Goal: Information Seeking & Learning: Learn about a topic

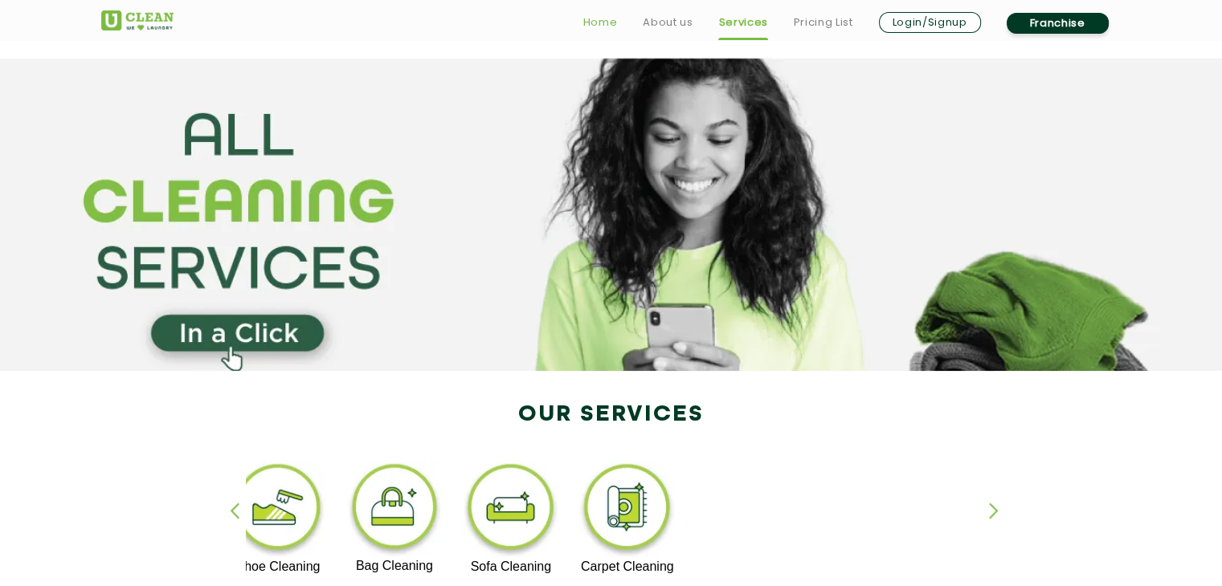
click at [603, 28] on link "Home" at bounding box center [600, 22] width 35 height 19
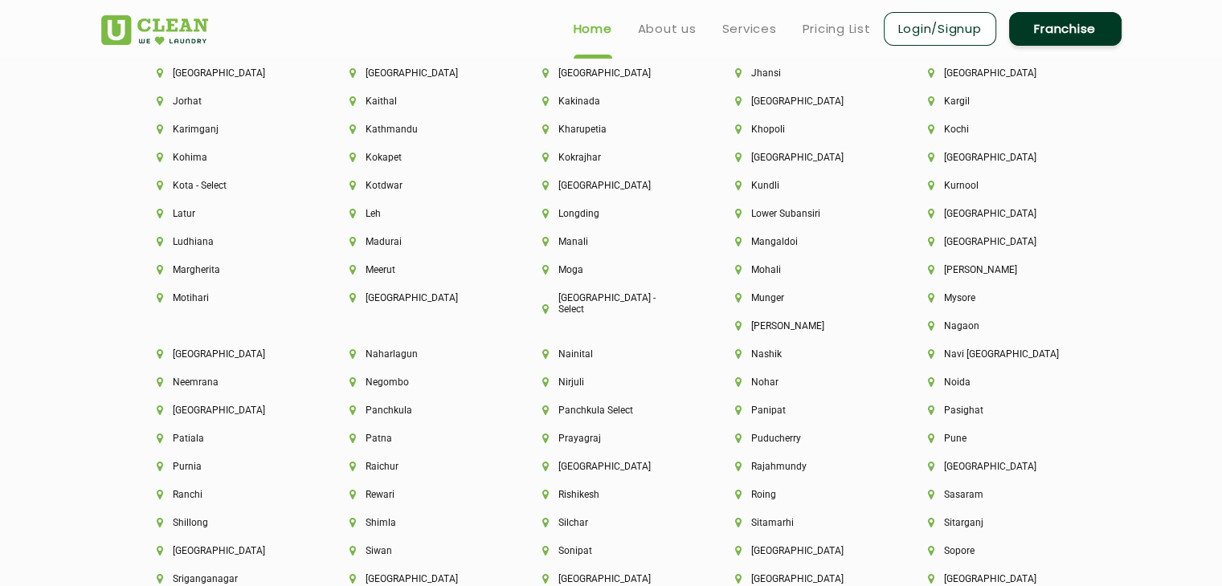
scroll to position [4013, 0]
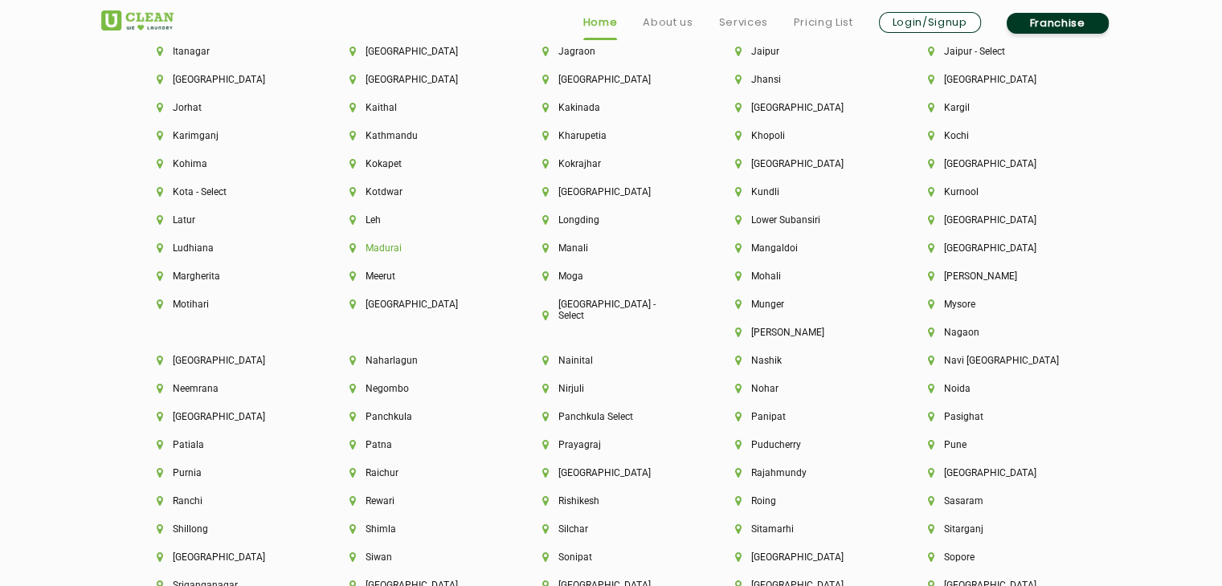
click at [378, 254] on li "Madurai" at bounding box center [418, 248] width 138 height 11
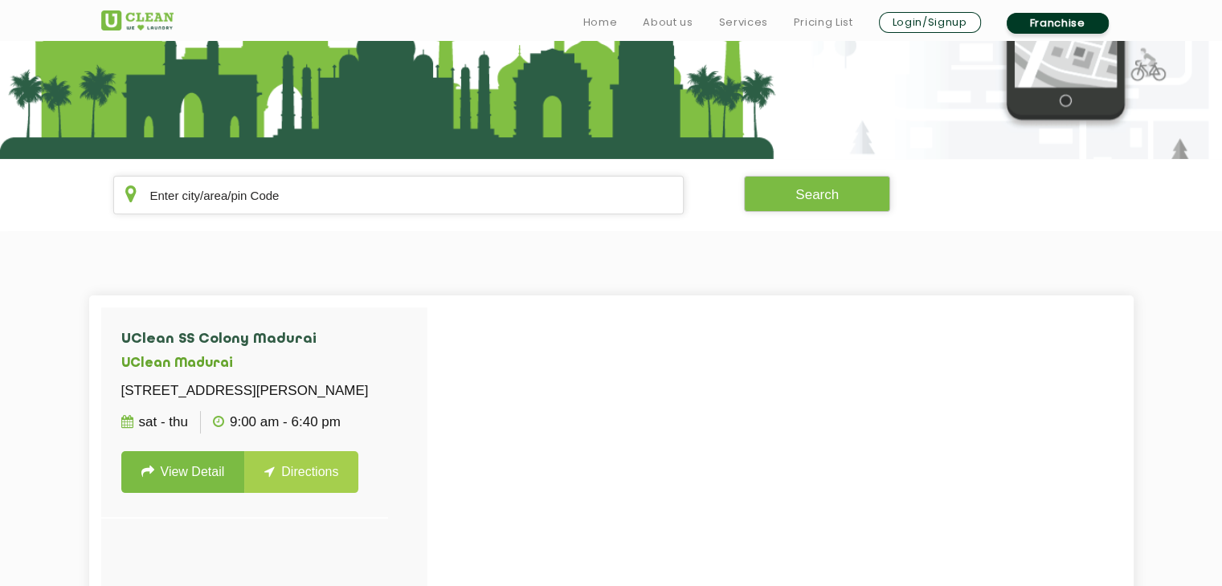
scroll to position [251, 0]
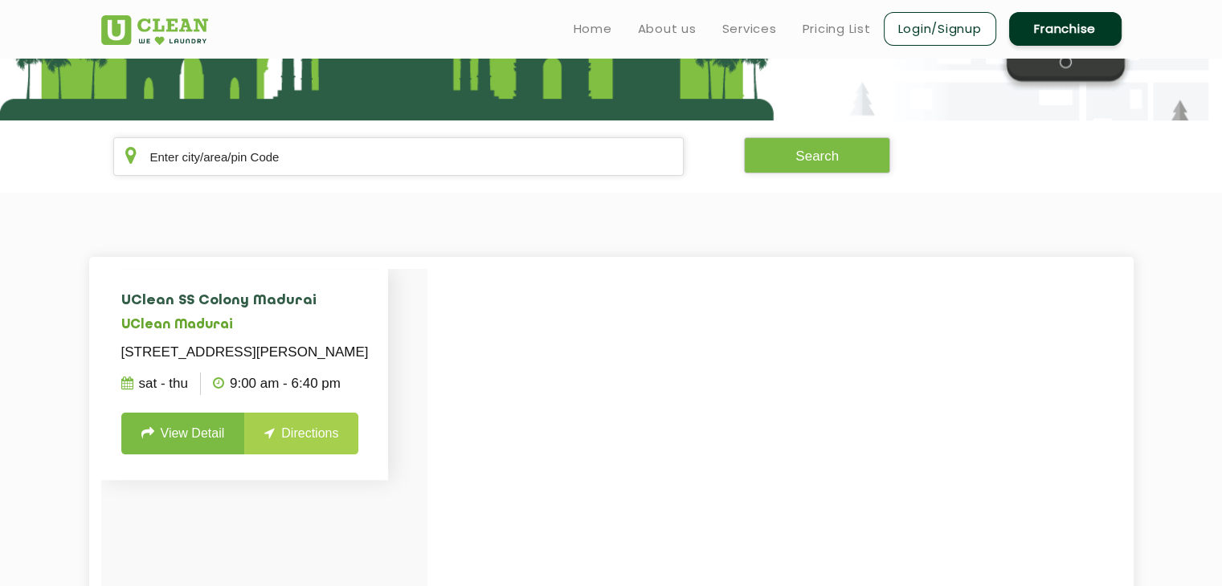
drag, startPoint x: 463, startPoint y: 357, endPoint x: 209, endPoint y: 415, distance: 260.5
click at [209, 404] on ul "Sat - Thu 9:00 AM - 6:40 PM" at bounding box center [244, 384] width 247 height 40
click at [181, 447] on link "View Detail" at bounding box center [183, 434] width 124 height 42
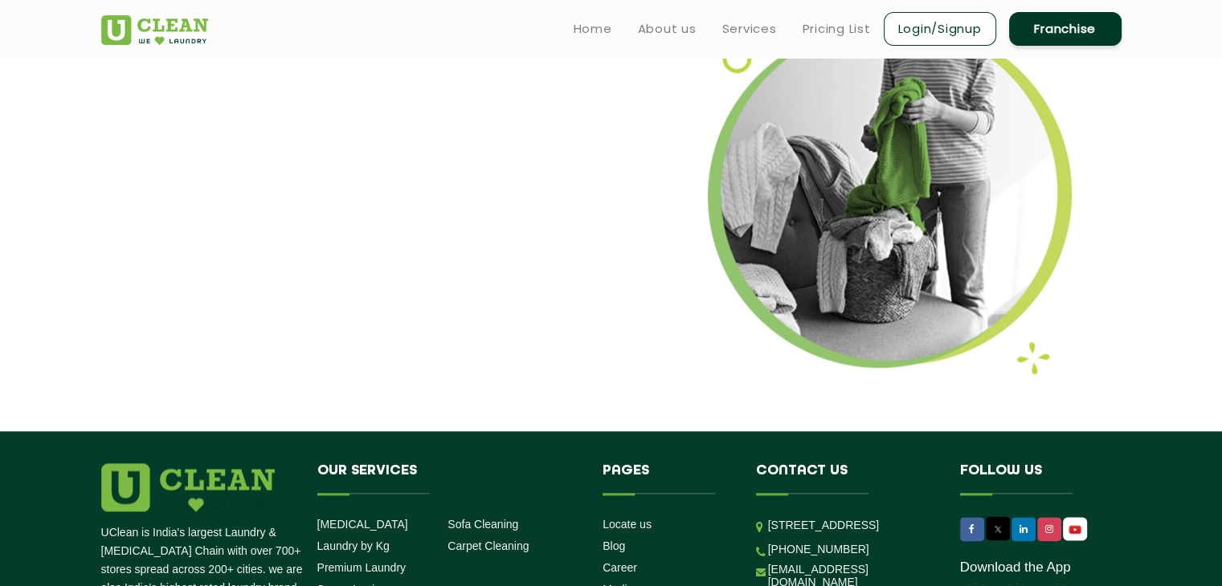
scroll to position [1914, 0]
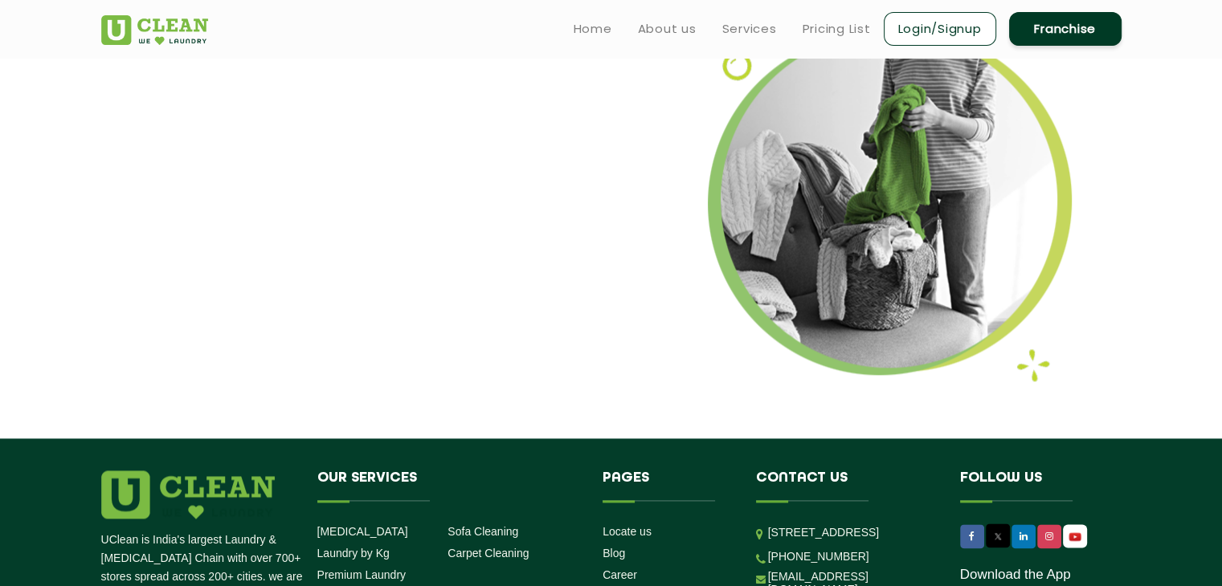
click at [1067, 542] on img at bounding box center [1074, 537] width 21 height 17
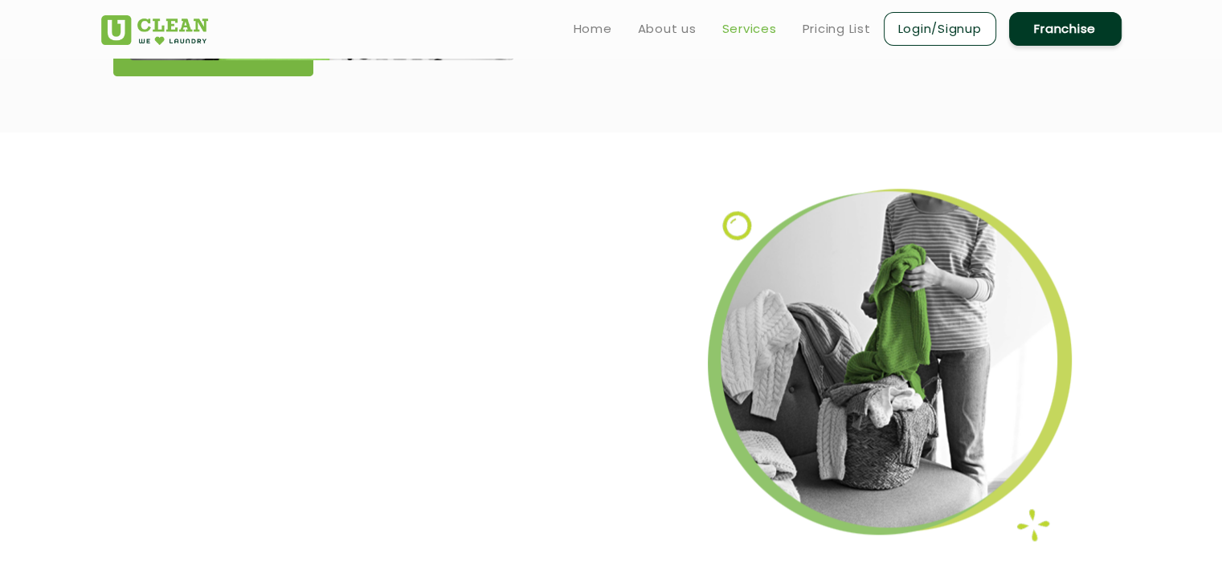
click at [725, 25] on link "Services" at bounding box center [749, 28] width 55 height 19
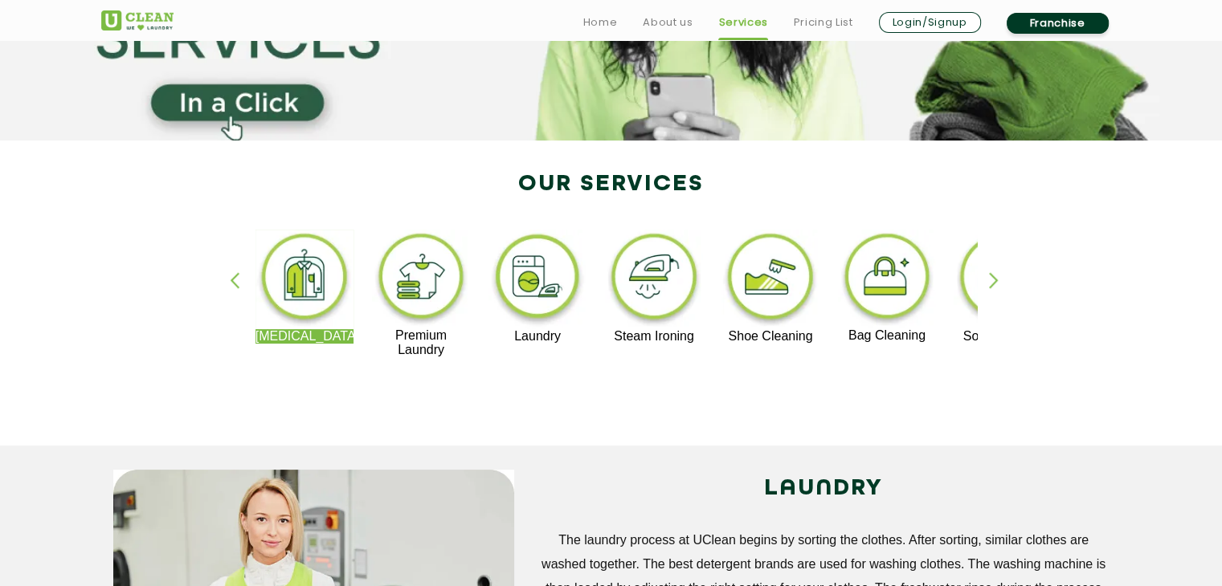
scroll to position [231, 0]
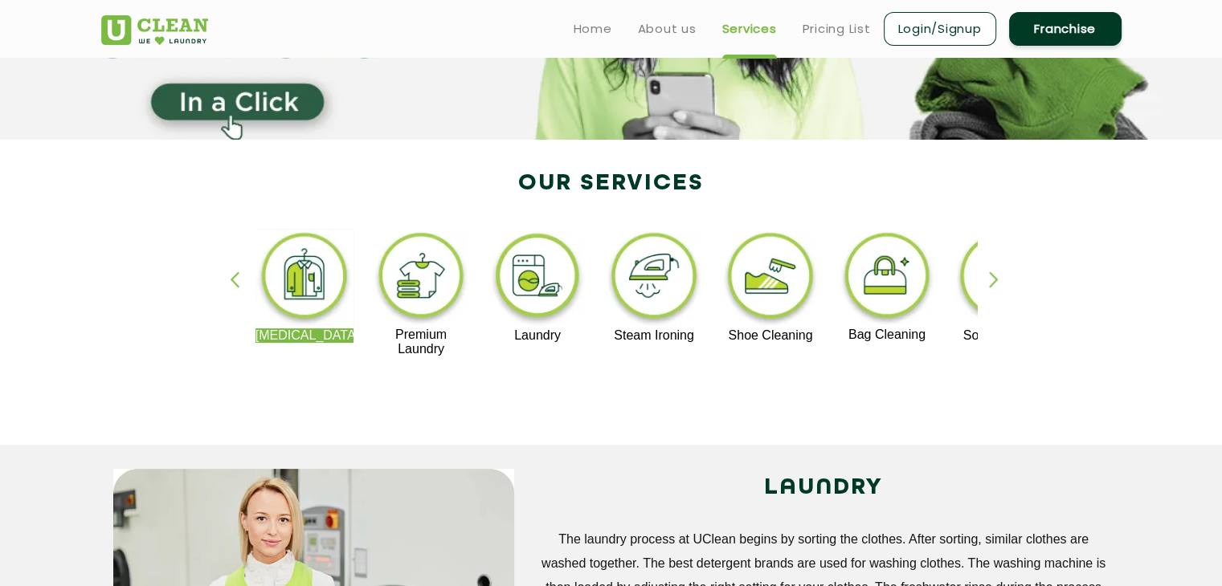
click at [300, 286] on img at bounding box center [304, 279] width 99 height 100
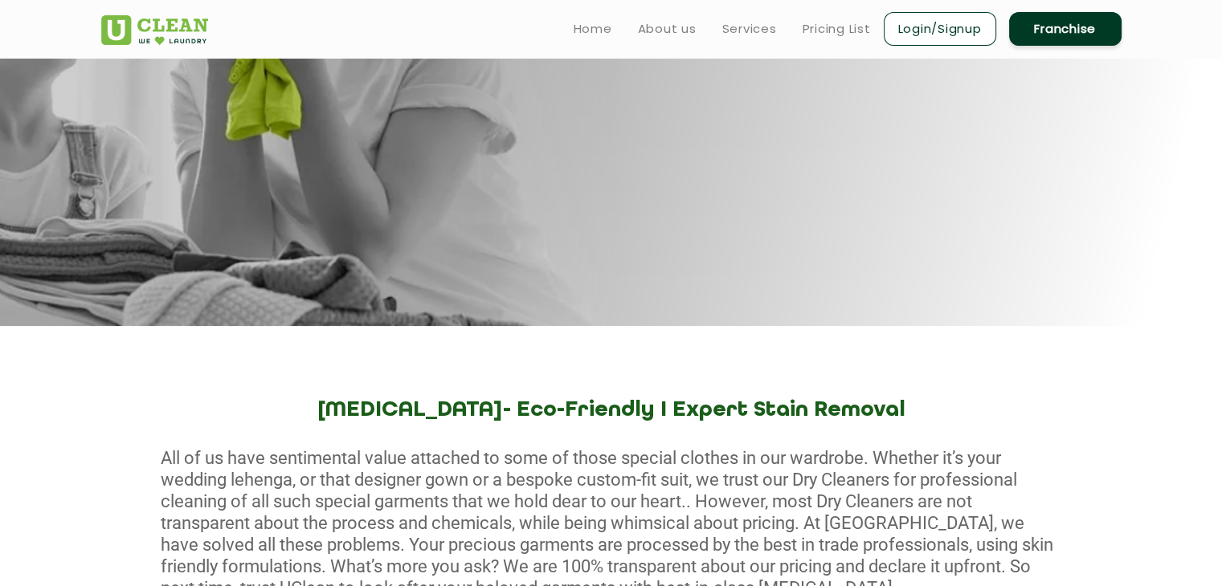
scroll to position [292, 0]
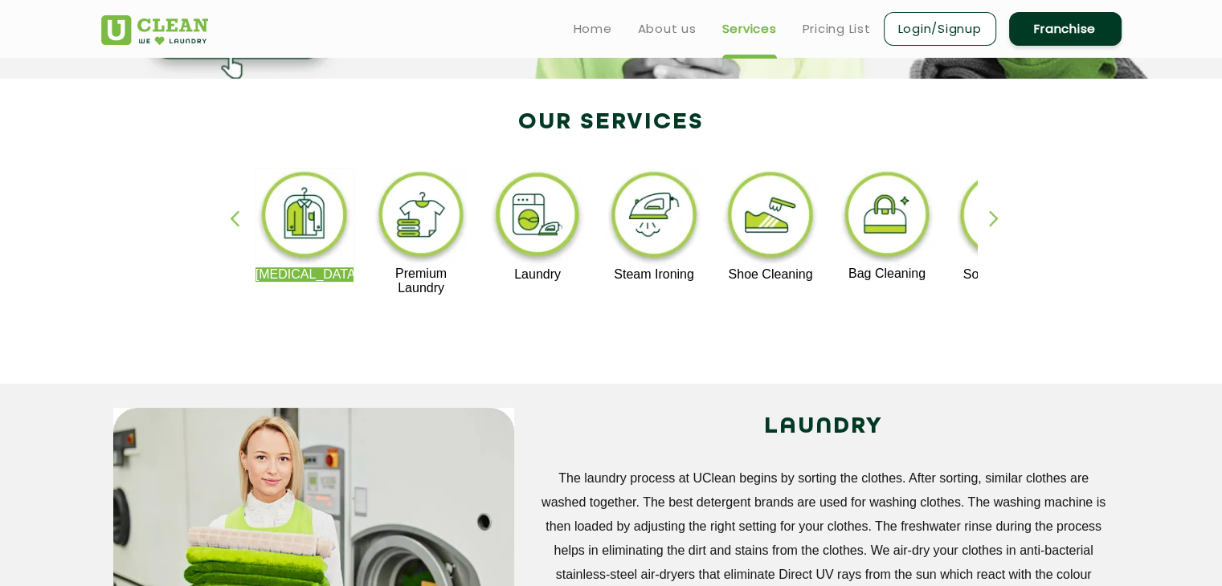
scroll to position [231, 0]
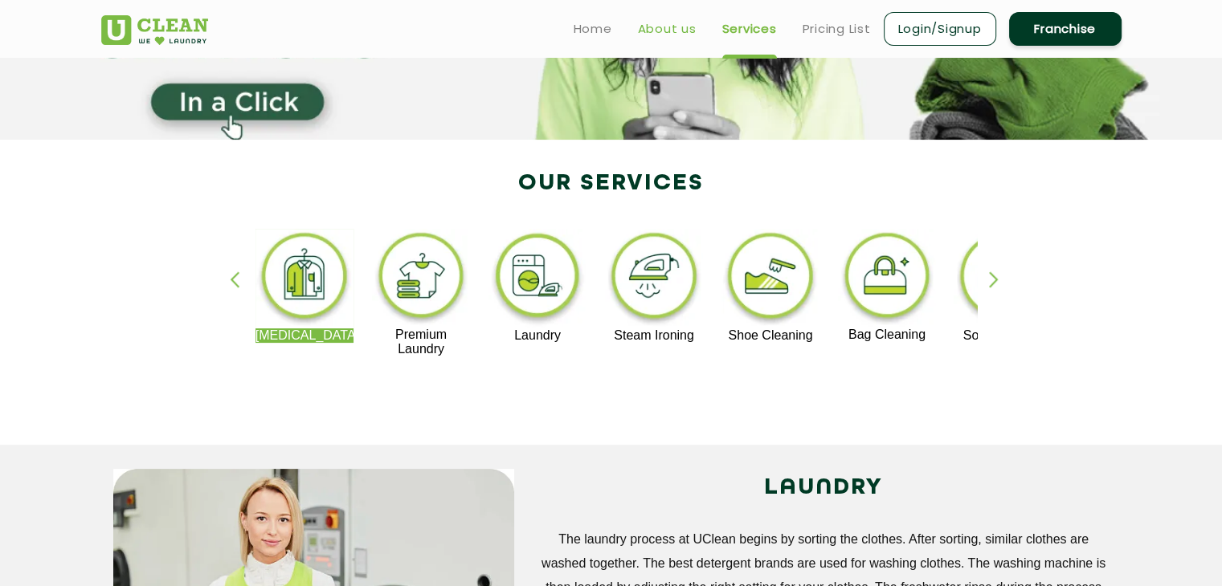
click at [648, 27] on link "About us" at bounding box center [667, 28] width 59 height 19
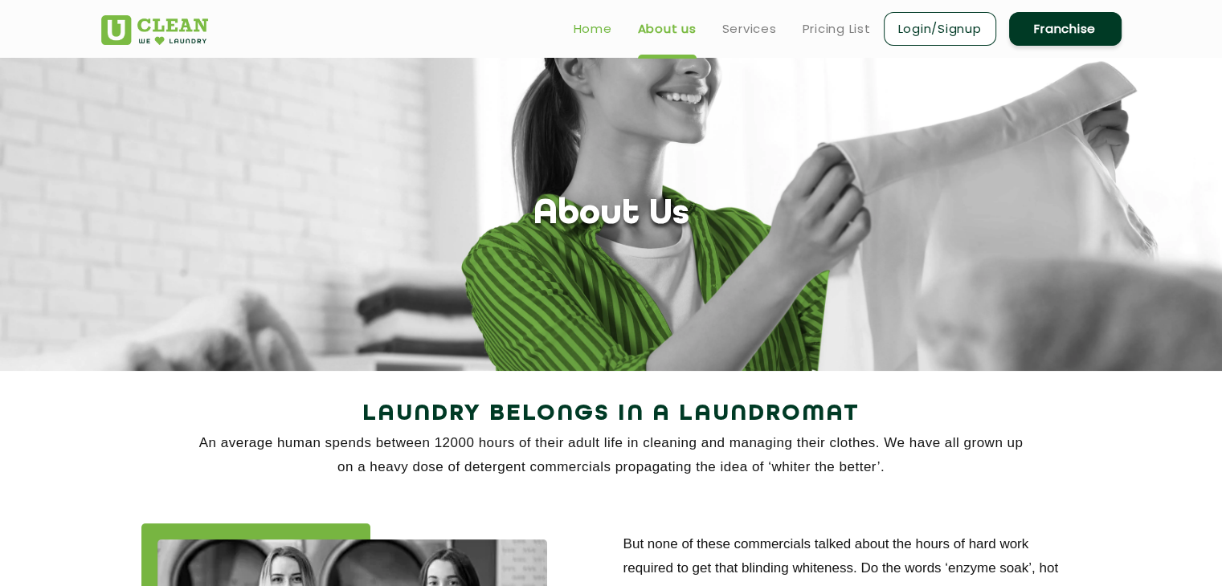
click at [591, 23] on link "Home" at bounding box center [593, 28] width 39 height 19
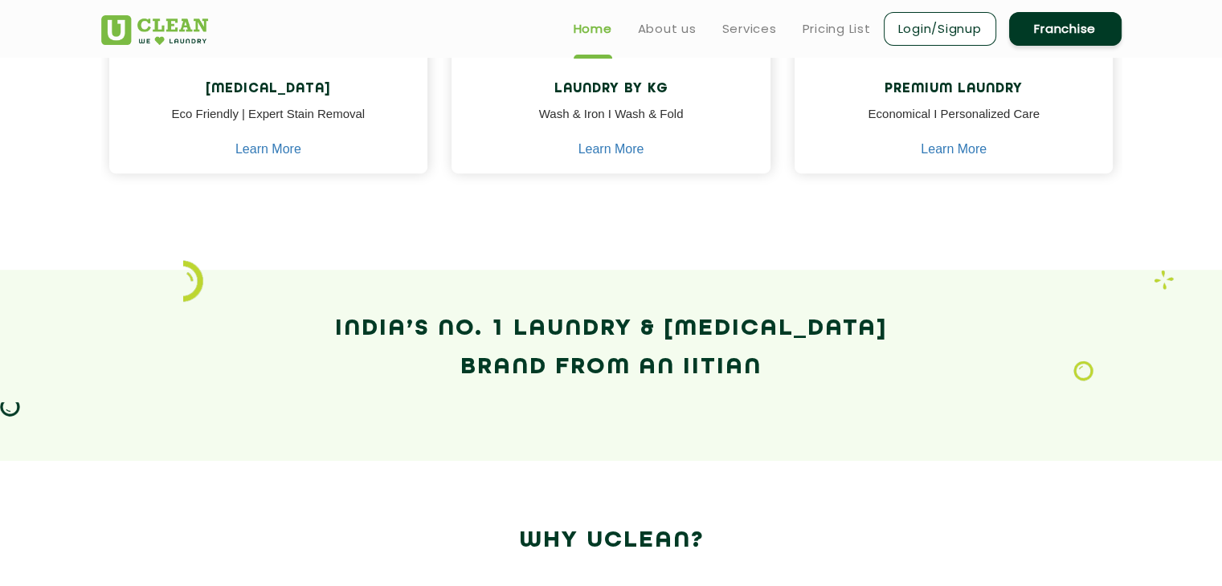
scroll to position [885, 0]
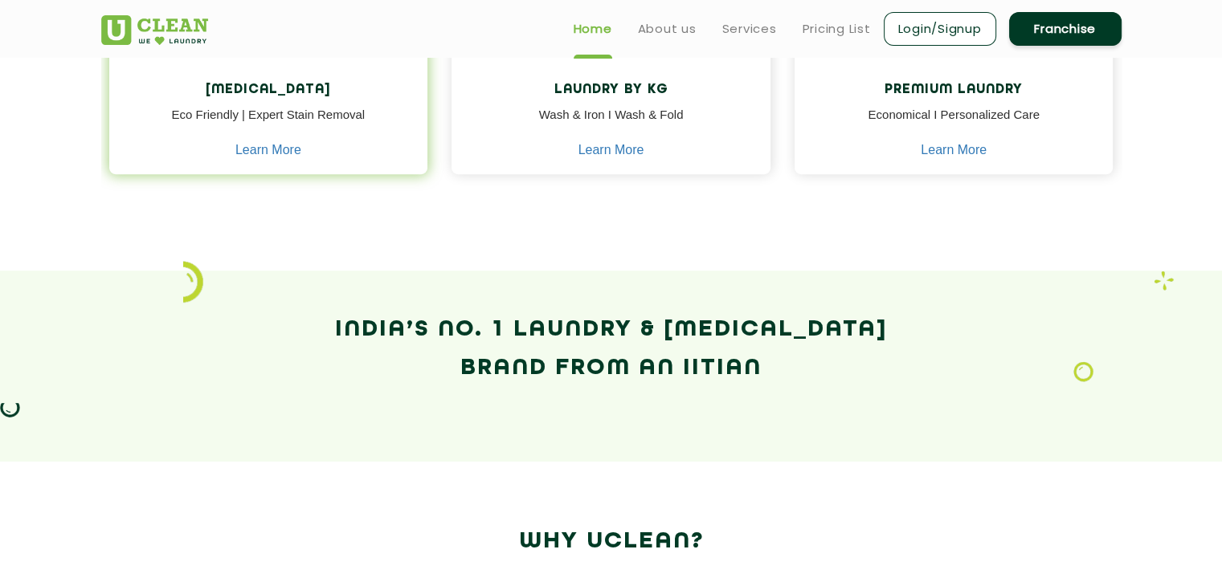
click at [287, 158] on div "Dry Cleaning Eco Friendly | Expert Stain Removal Learn More" at bounding box center [268, 111] width 319 height 136
click at [279, 120] on p "Eco Friendly | Expert Stain Removal" at bounding box center [268, 124] width 295 height 36
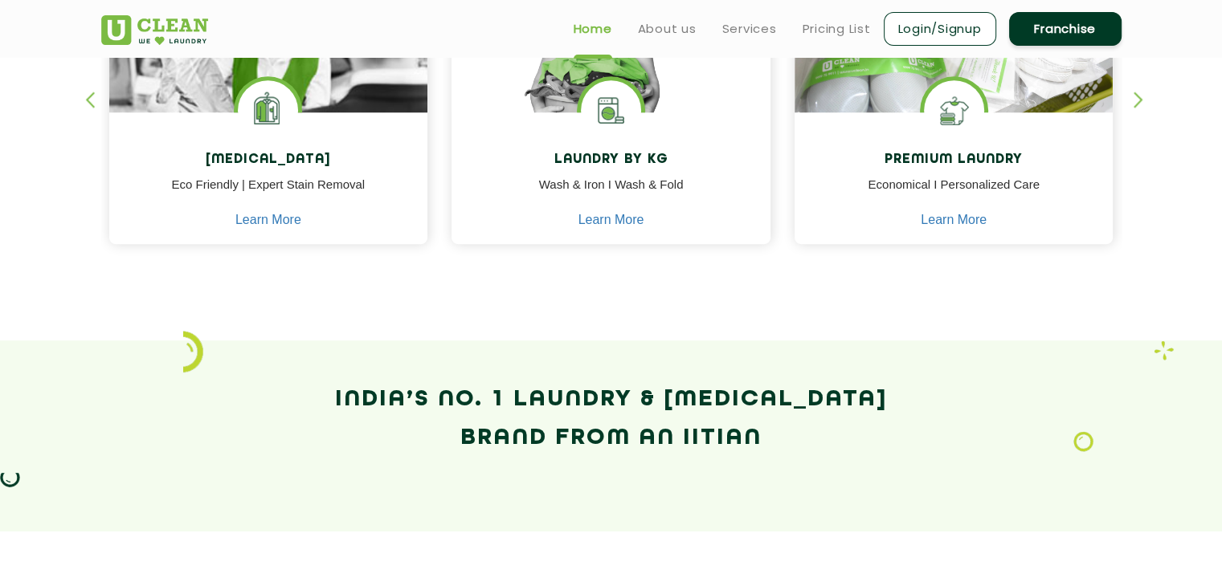
scroll to position [811, 0]
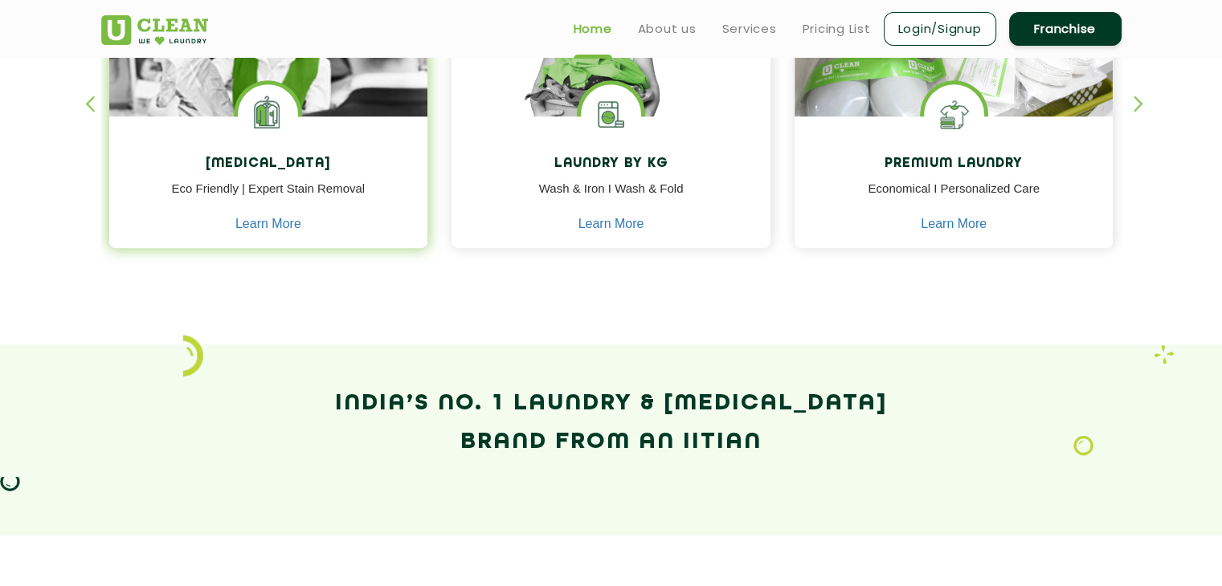
click at [295, 163] on h4 "[MEDICAL_DATA]" at bounding box center [268, 164] width 295 height 15
click at [268, 219] on link "Learn More" at bounding box center [268, 224] width 66 height 14
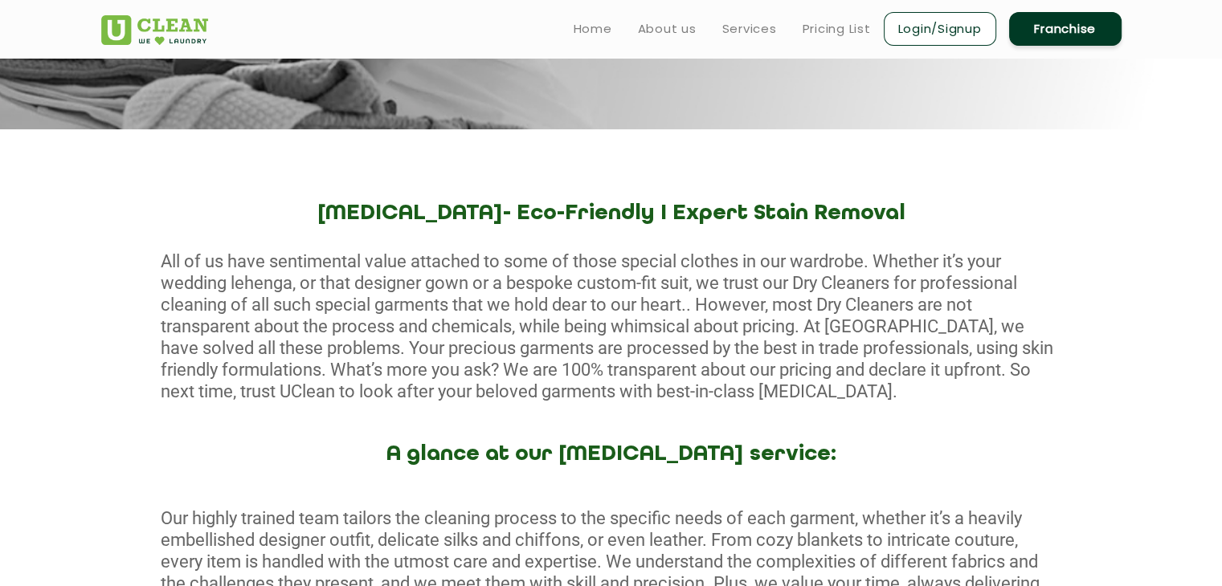
scroll to position [490, 0]
click at [595, 23] on link "Home" at bounding box center [593, 28] width 39 height 19
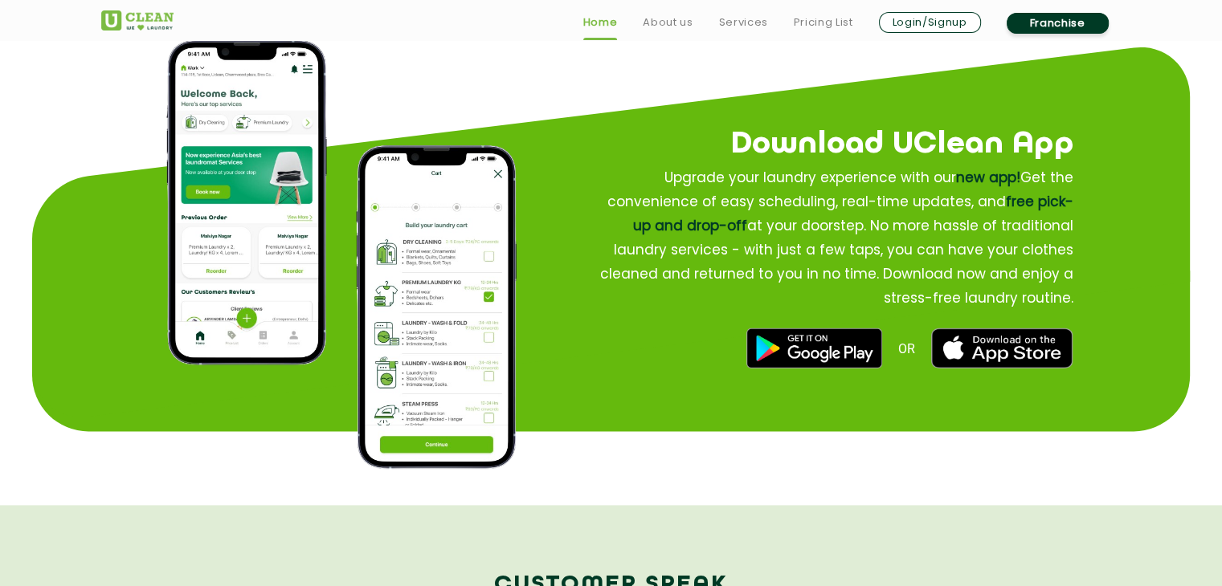
scroll to position [1954, 0]
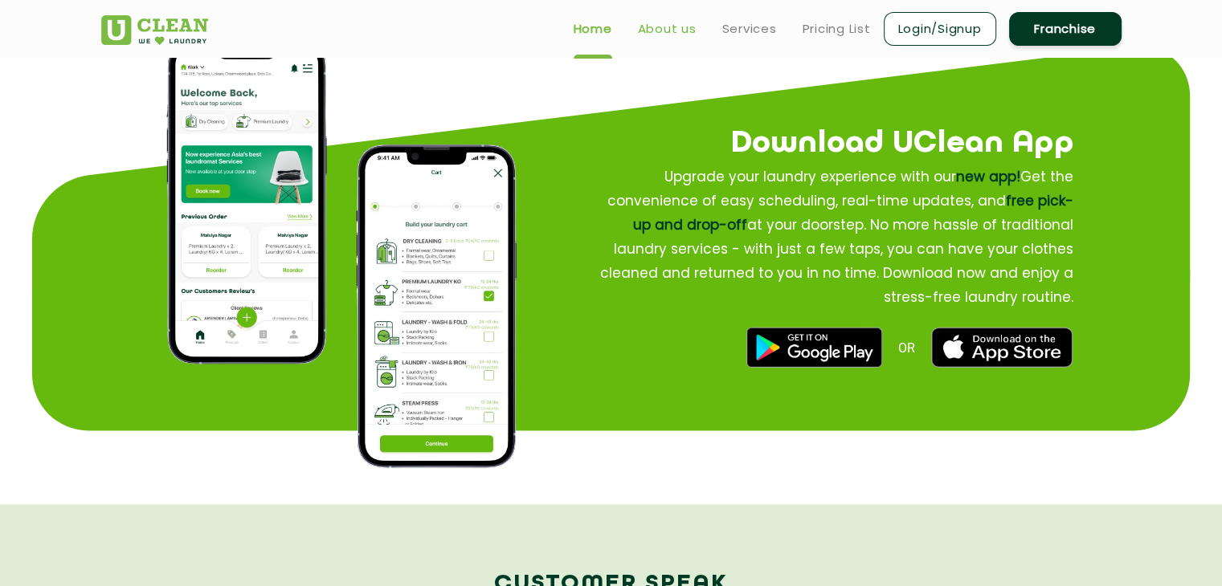
click at [674, 35] on link "About us" at bounding box center [667, 28] width 59 height 19
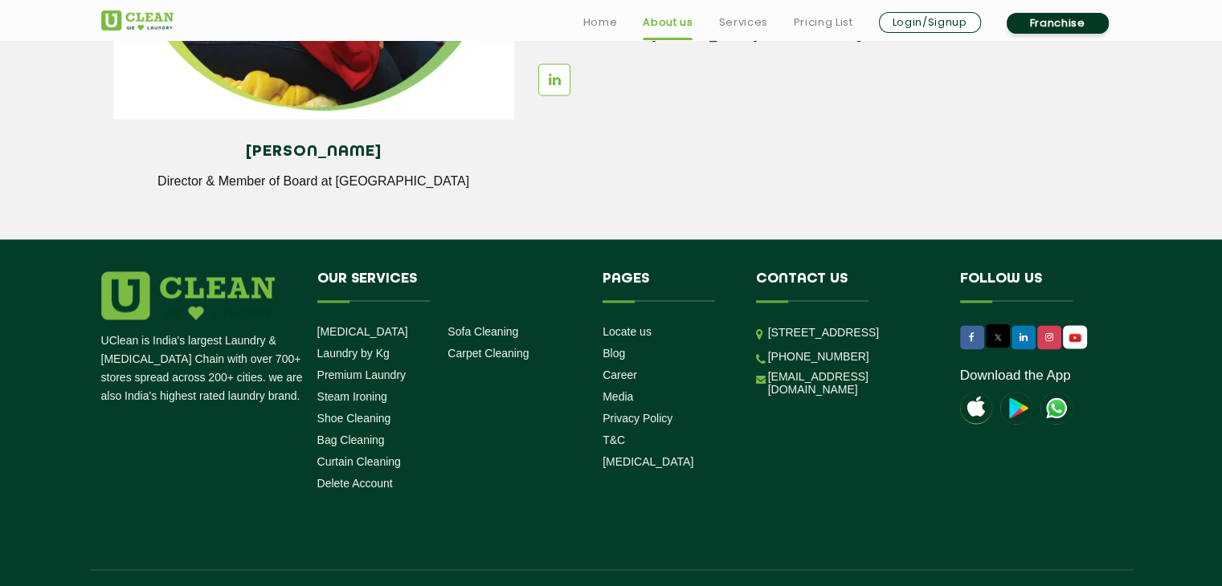
scroll to position [2287, 0]
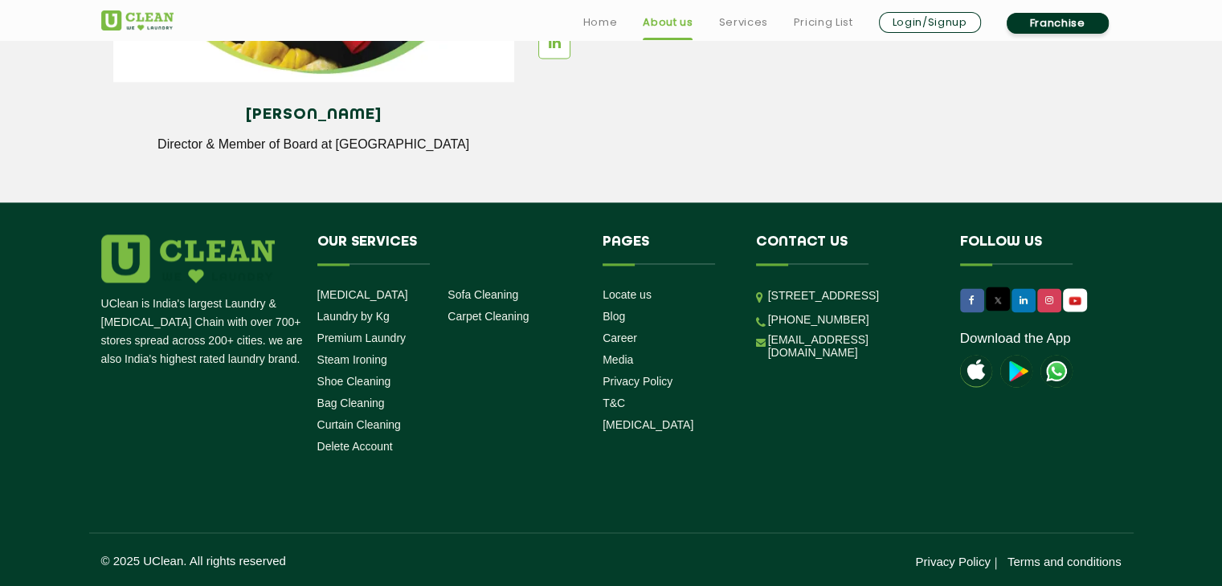
click at [1059, 27] on link "Franchise" at bounding box center [1058, 23] width 102 height 21
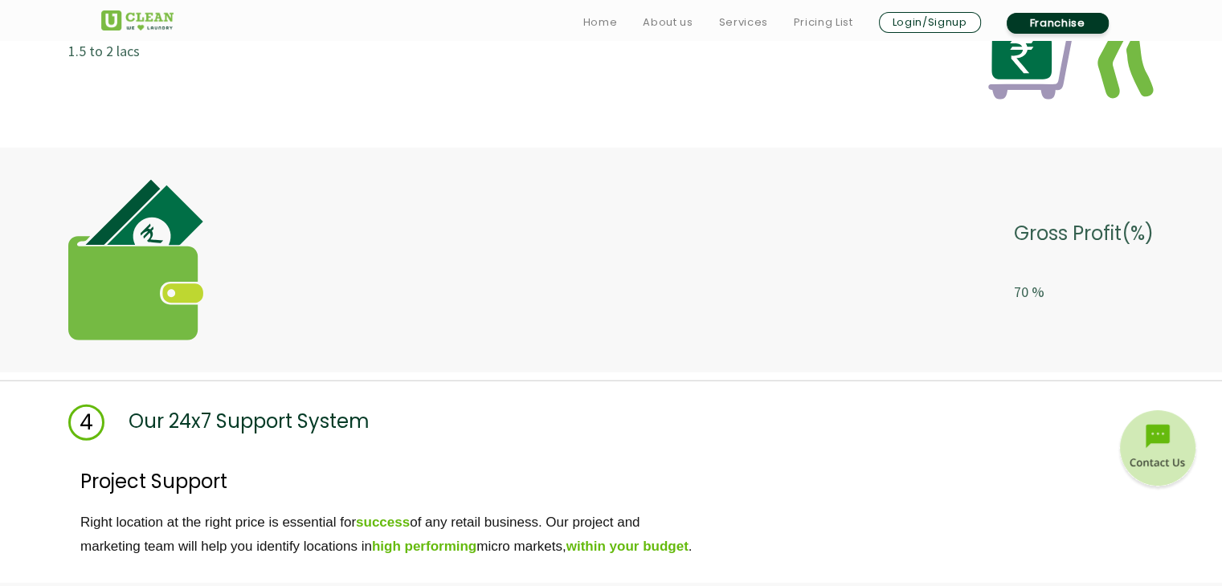
scroll to position [4019, 0]
click at [696, 186] on div "Gross Profit(%) 70 %" at bounding box center [610, 259] width 1085 height 161
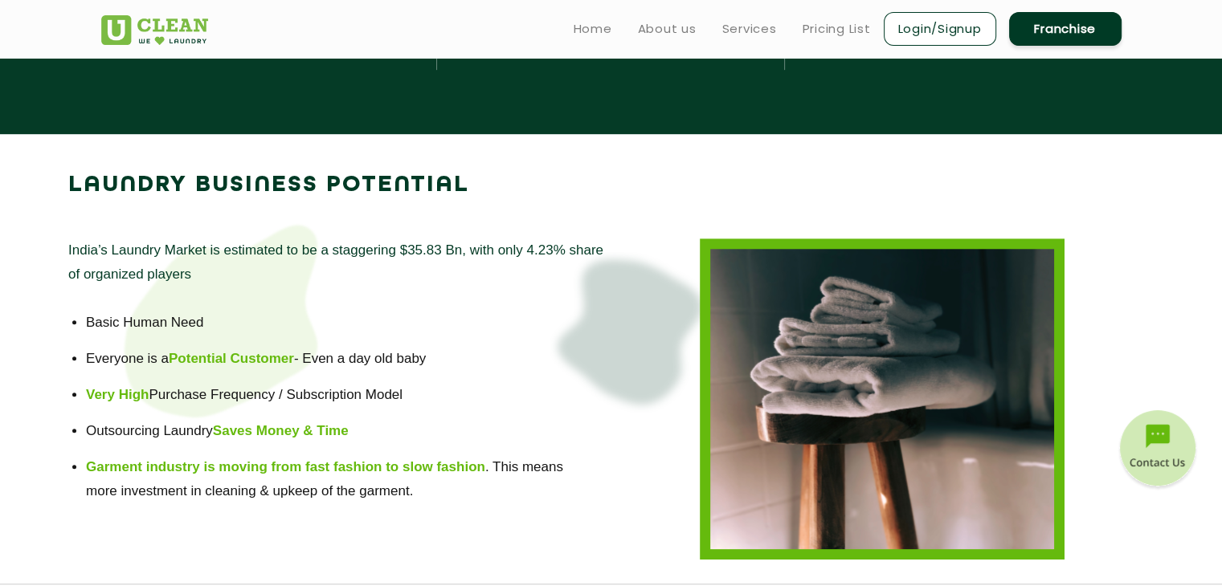
scroll to position [1003, 0]
